Goal: Navigation & Orientation: Find specific page/section

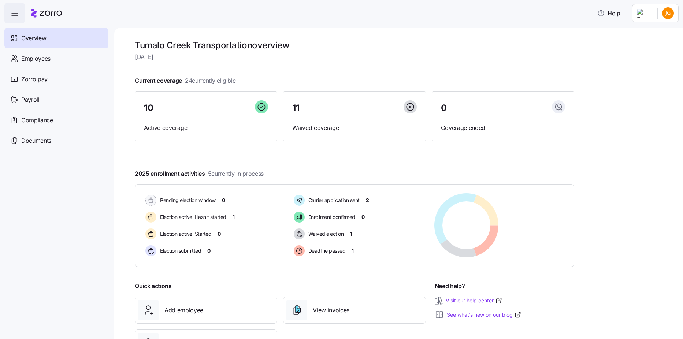
click at [670, 19] on html "Help Overview Employees Zorro pay Payroll Compliance Documents Tumalo Creek Tra…" at bounding box center [341, 167] width 683 height 335
click at [654, 31] on div "Personal view" at bounding box center [645, 33] width 43 height 8
